Goal: Transaction & Acquisition: Book appointment/travel/reservation

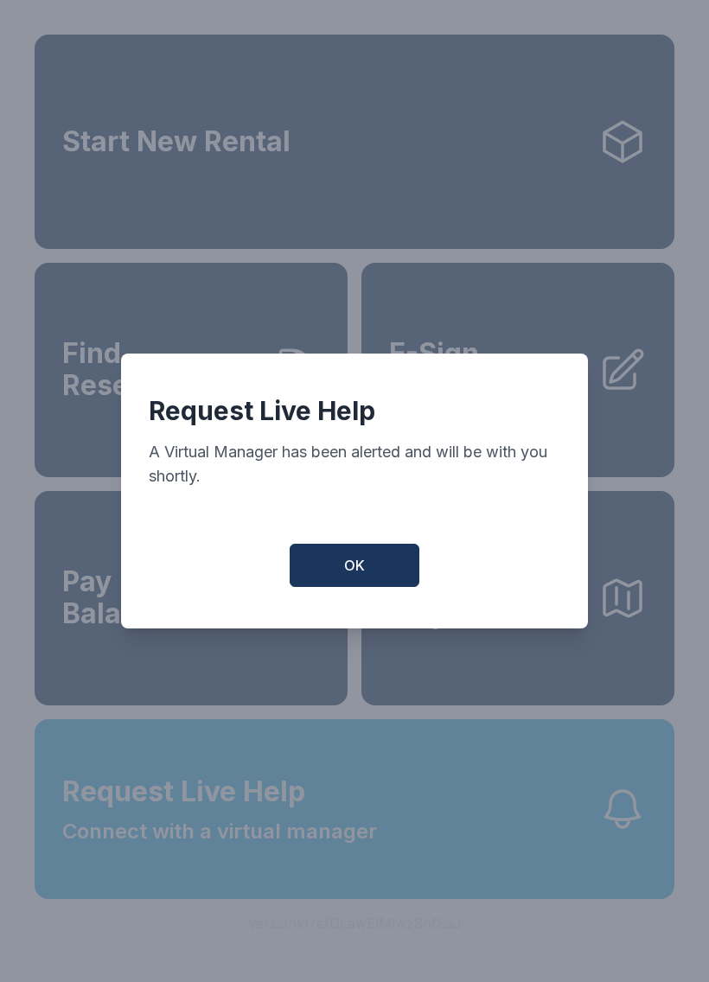
click at [366, 568] on button "OK" at bounding box center [355, 565] width 130 height 43
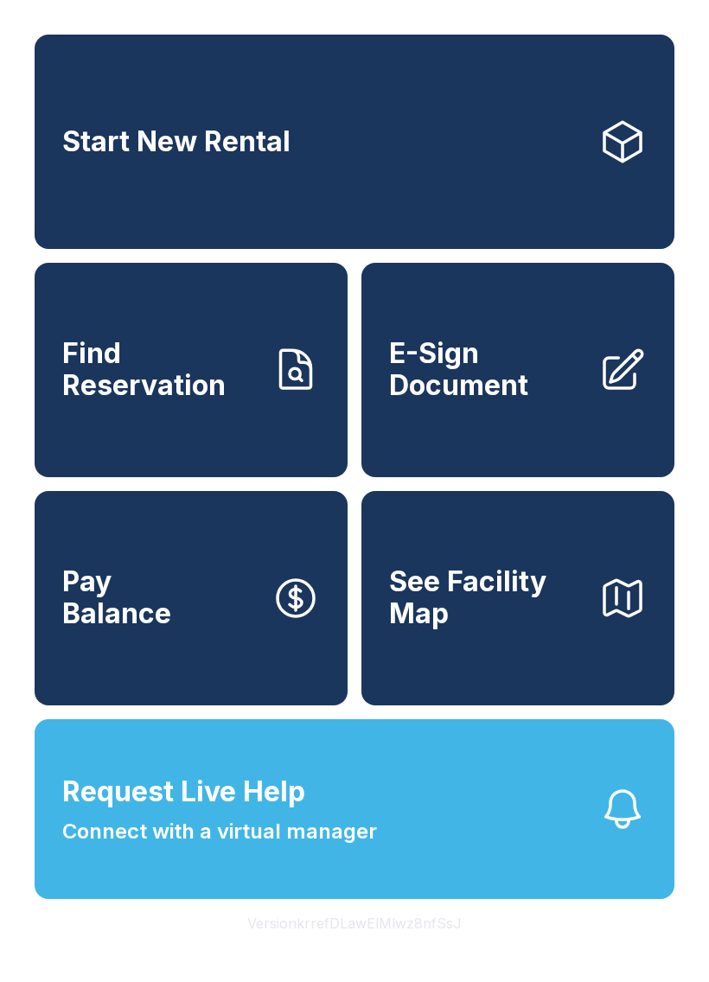
click at [337, 169] on link "Start New Rental" at bounding box center [355, 142] width 640 height 214
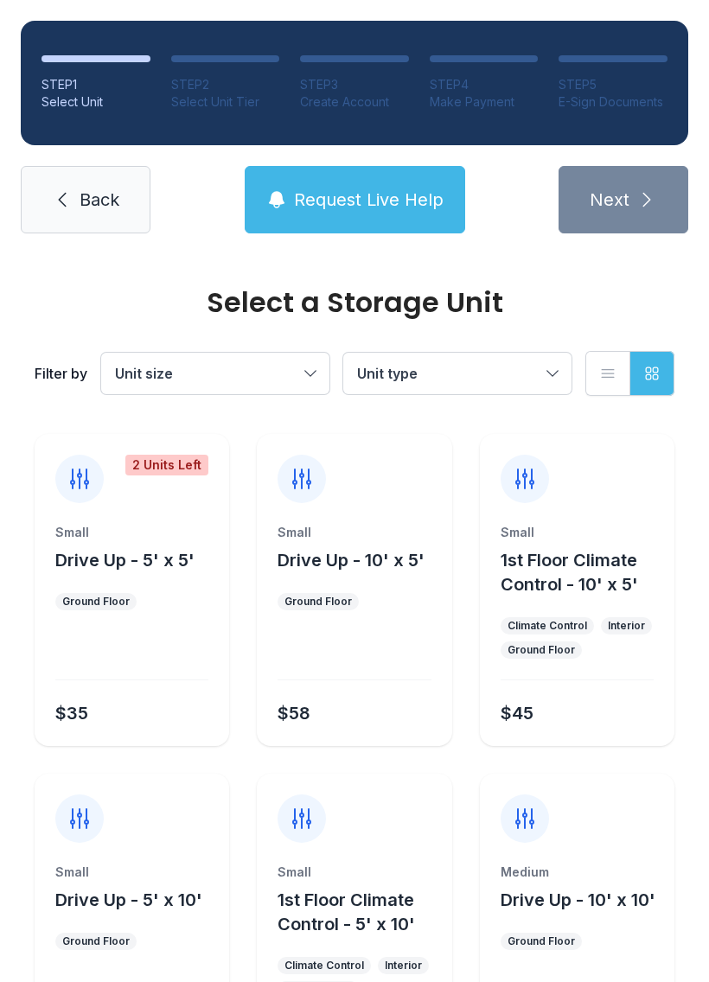
click at [306, 372] on button "Unit size" at bounding box center [215, 373] width 228 height 41
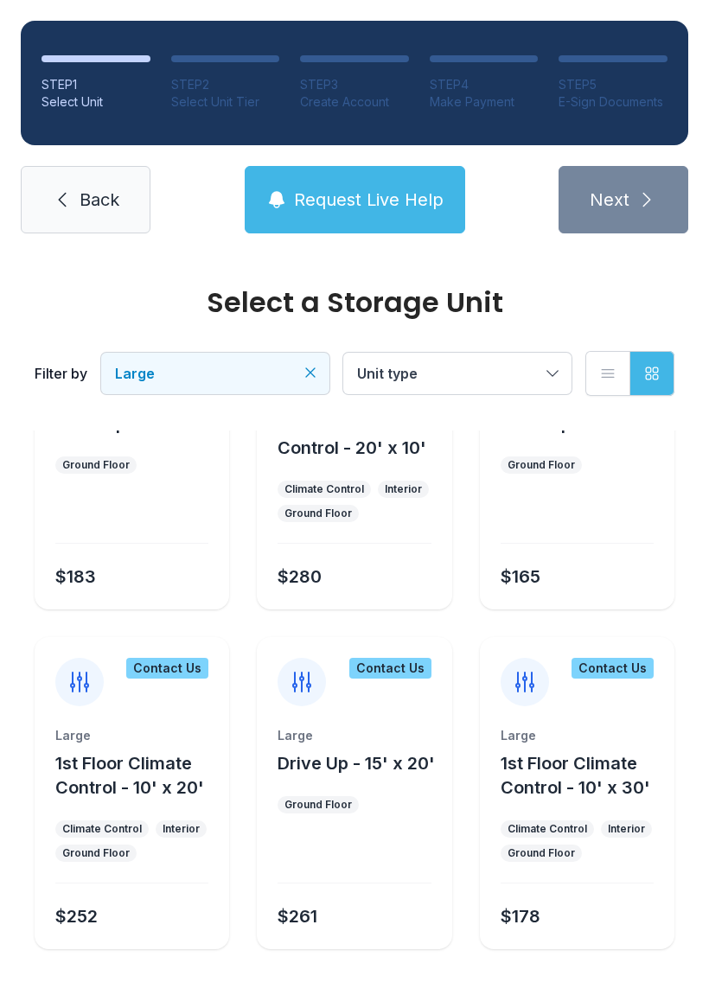
scroll to position [135, 0]
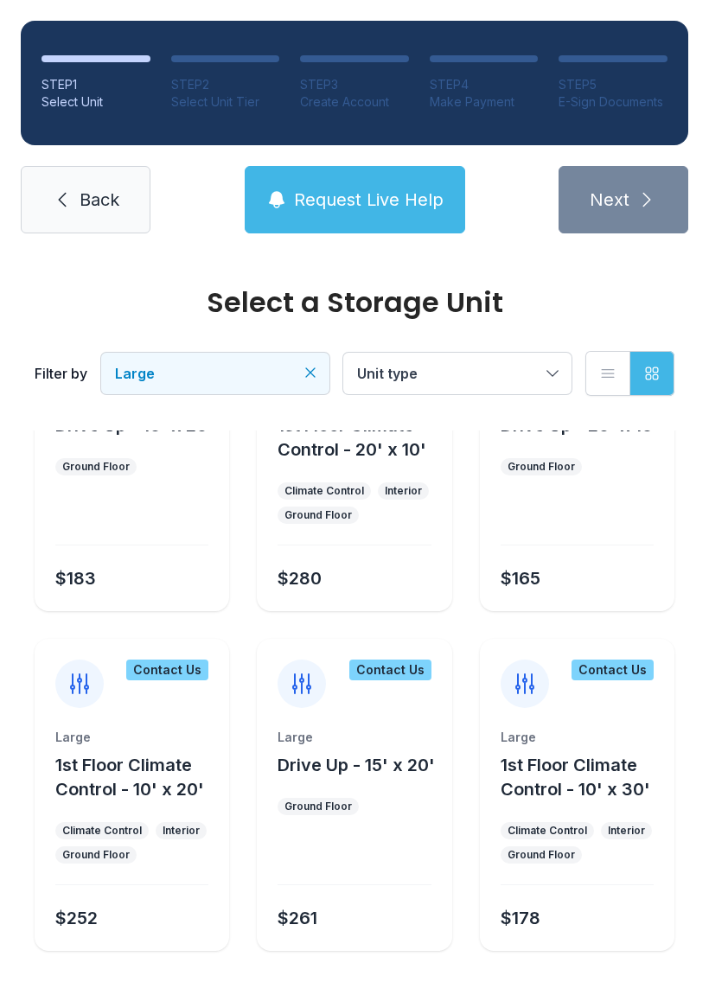
click at [307, 372] on icon "Clear filters" at bounding box center [310, 372] width 17 height 17
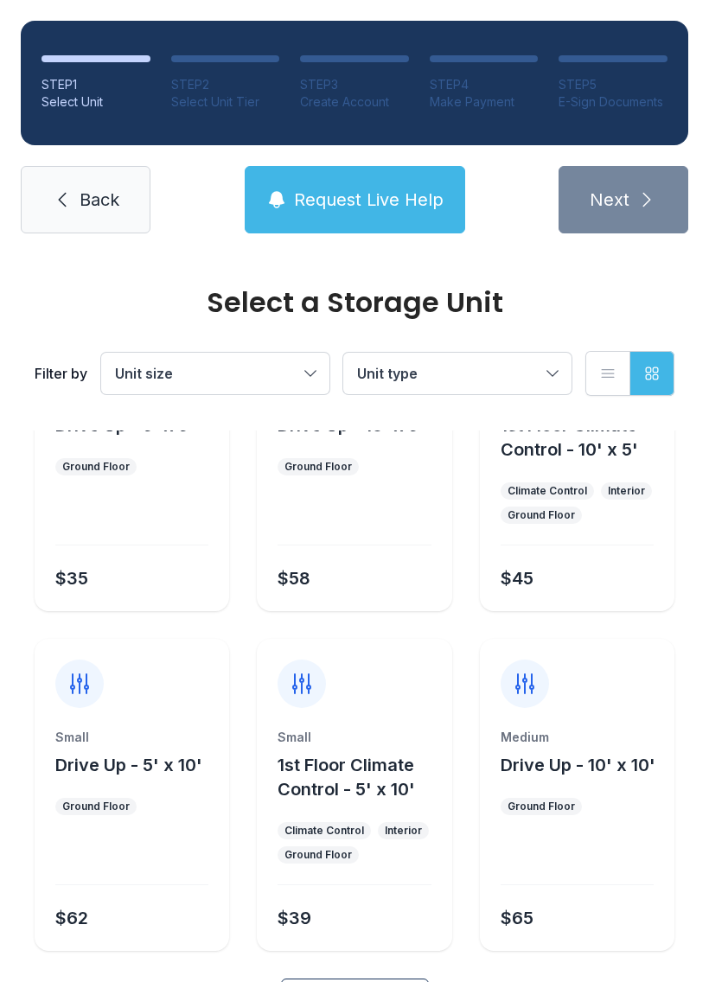
click at [301, 380] on button "Unit size" at bounding box center [215, 373] width 228 height 41
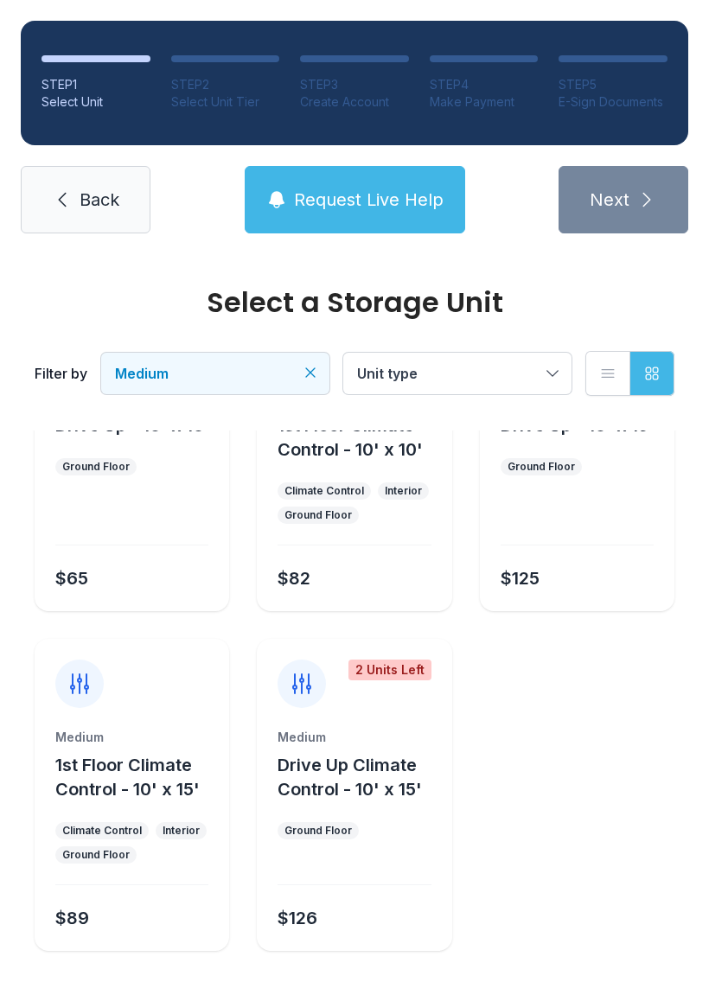
click at [378, 764] on span "Drive Up Climate Control - 10' x 15'" at bounding box center [349, 776] width 144 height 45
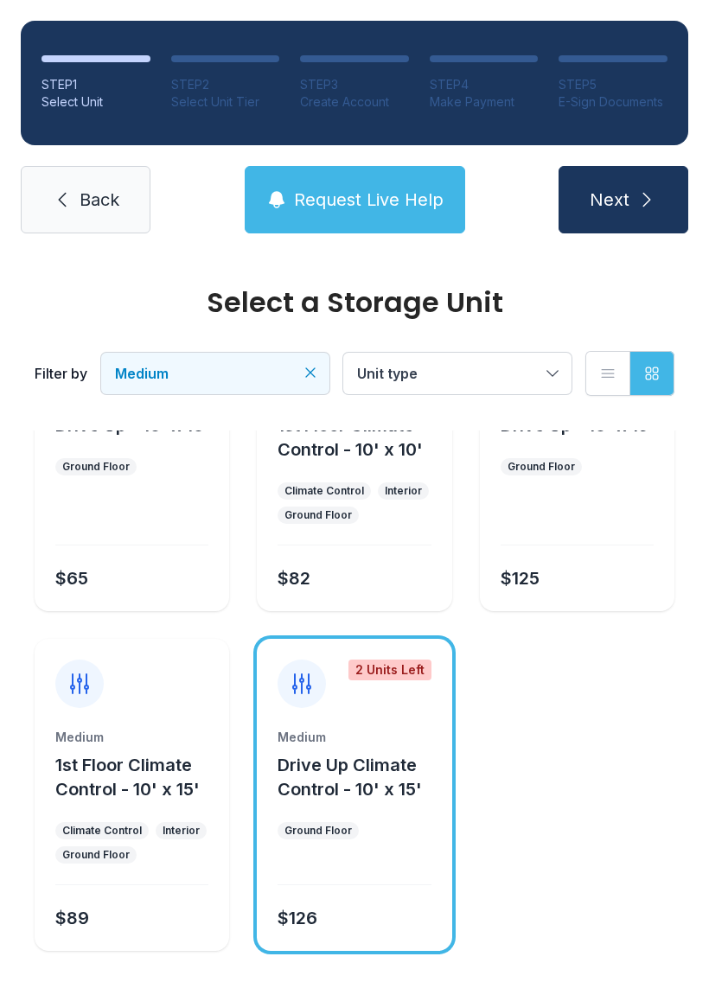
click at [643, 194] on icon "submit" at bounding box center [647, 200] width 8 height 14
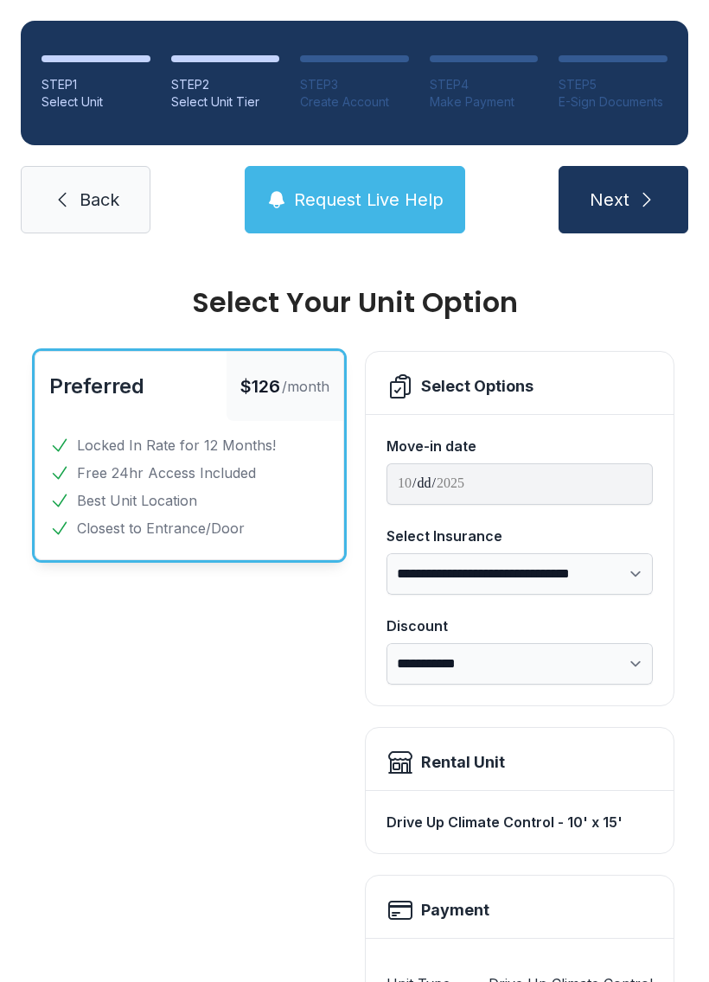
click at [622, 671] on select "**********" at bounding box center [519, 663] width 266 height 41
click at [640, 584] on select "**********" at bounding box center [519, 573] width 266 height 41
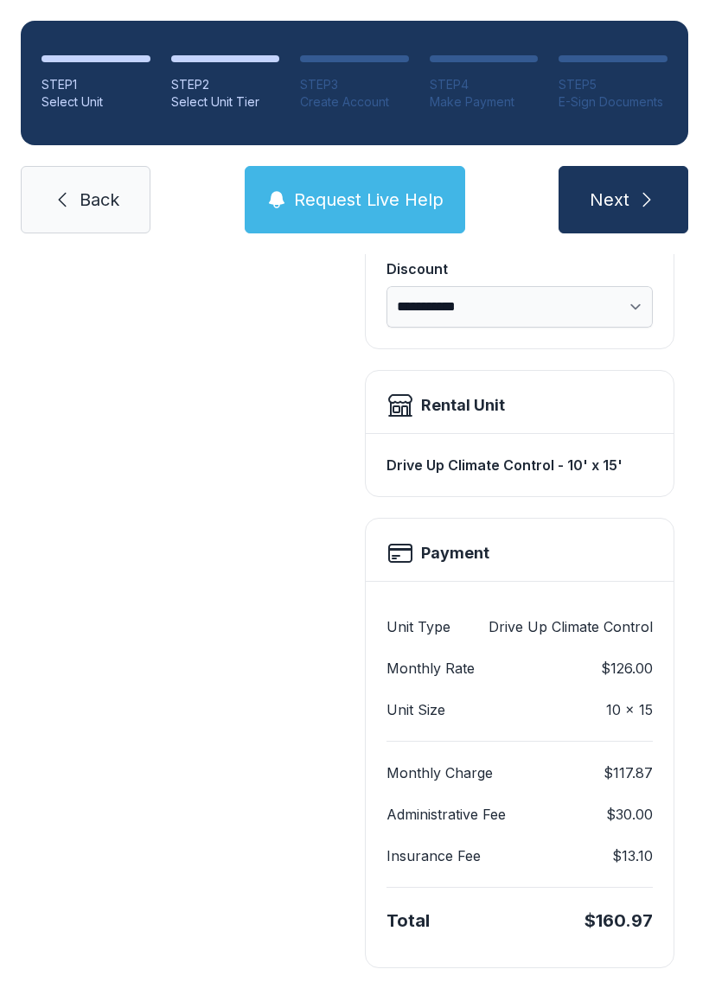
scroll to position [359, 0]
